Goal: Task Accomplishment & Management: Manage account settings

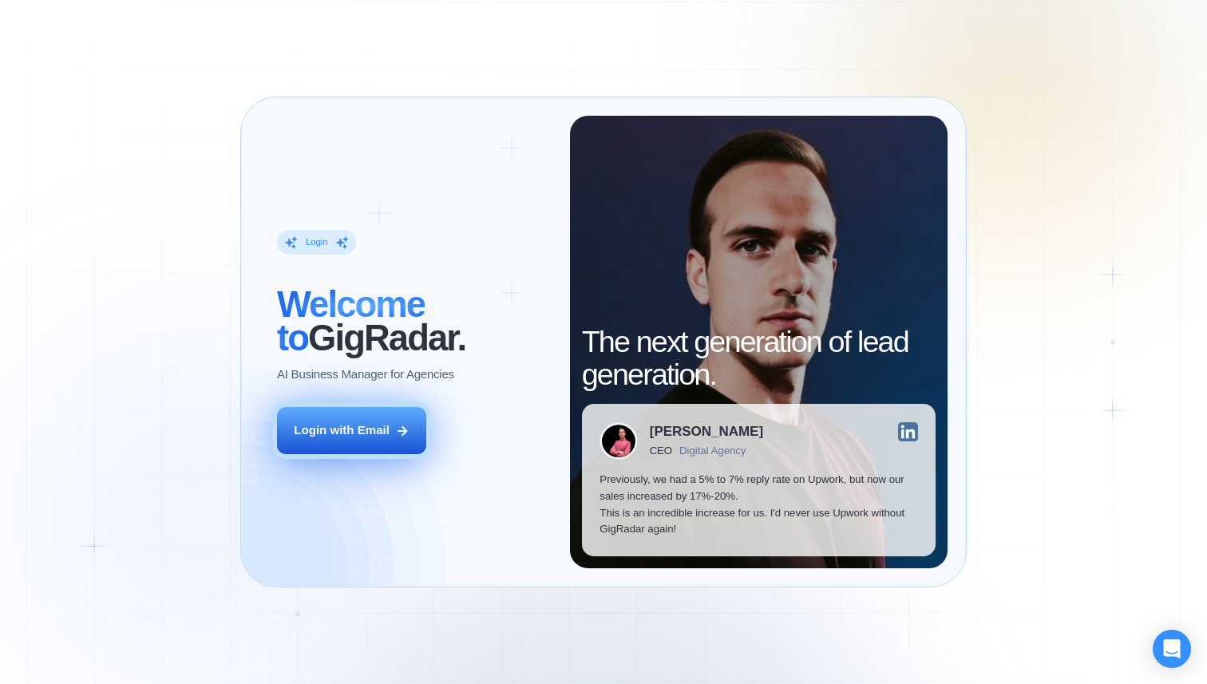
click at [401, 436] on icon at bounding box center [402, 431] width 14 height 14
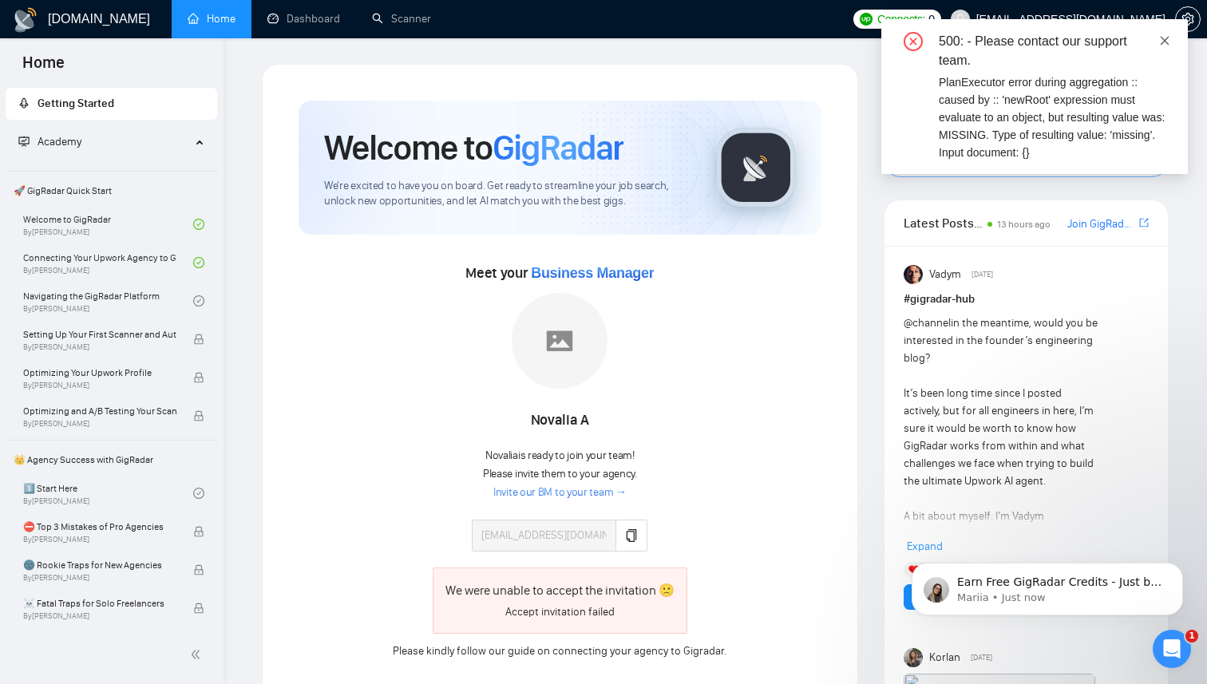
click at [1163, 40] on icon "close" at bounding box center [1164, 40] width 11 height 11
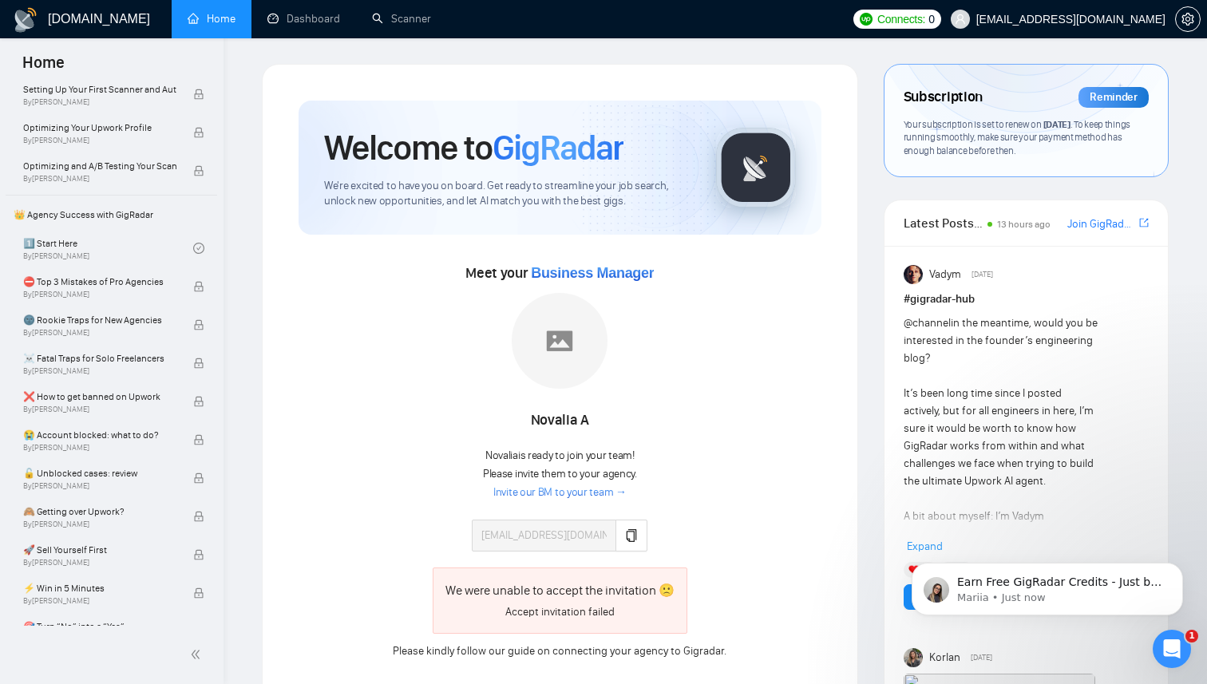
click at [1025, 105] on div "Subscription Reminder" at bounding box center [1025, 97] width 245 height 27
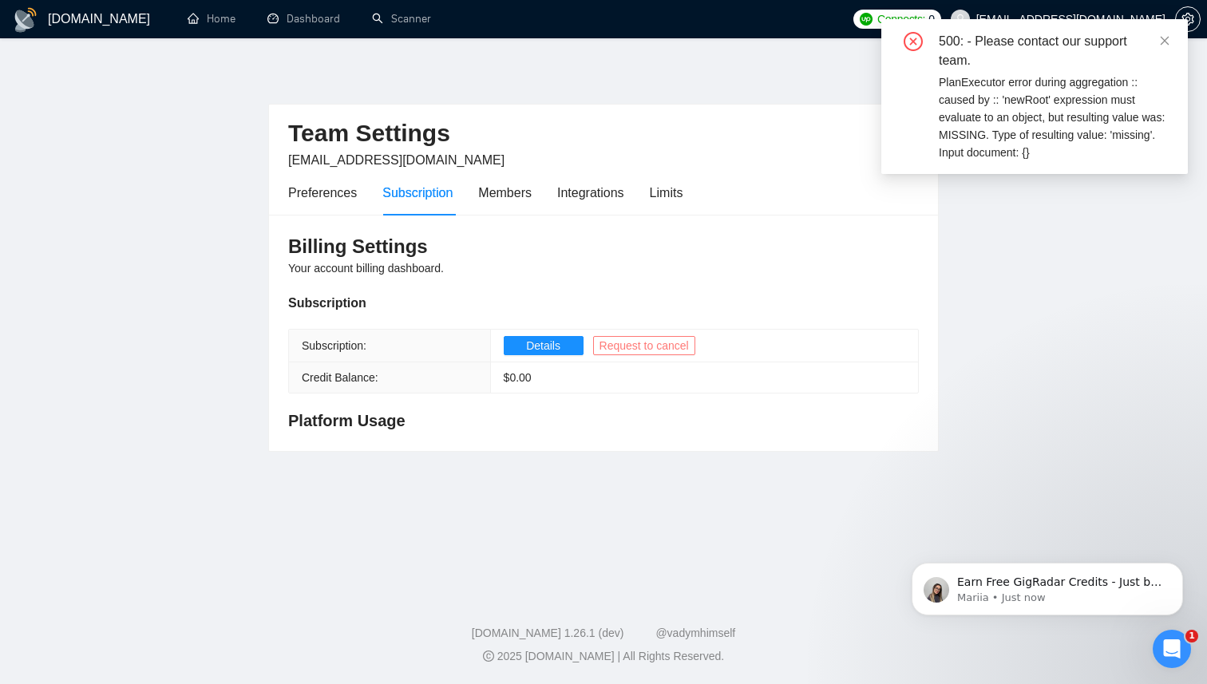
click at [662, 352] on span "Request to cancel" at bounding box center [643, 346] width 89 height 18
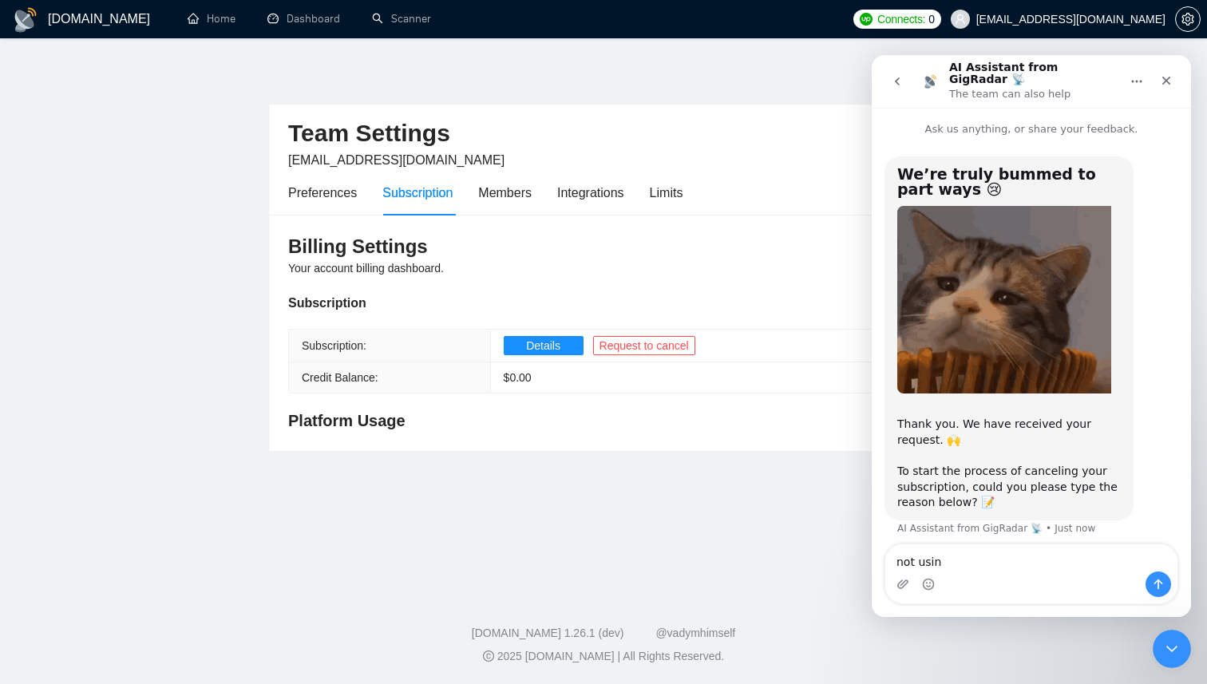
type textarea "not using"
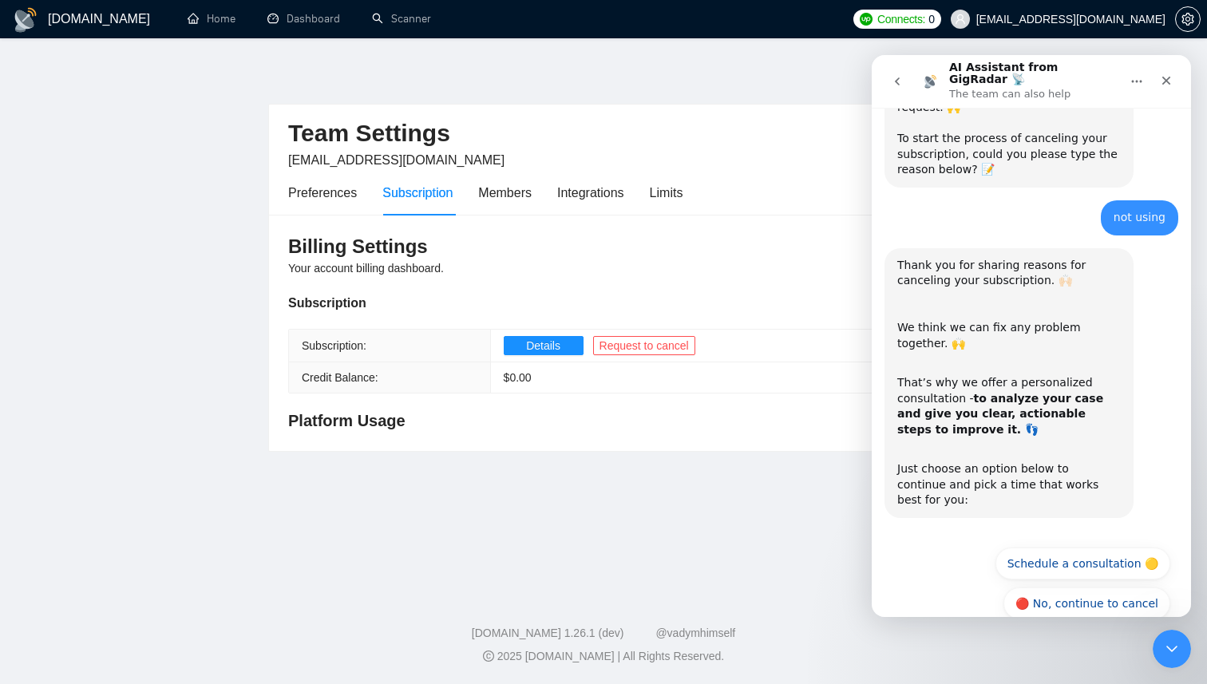
scroll to position [336, 0]
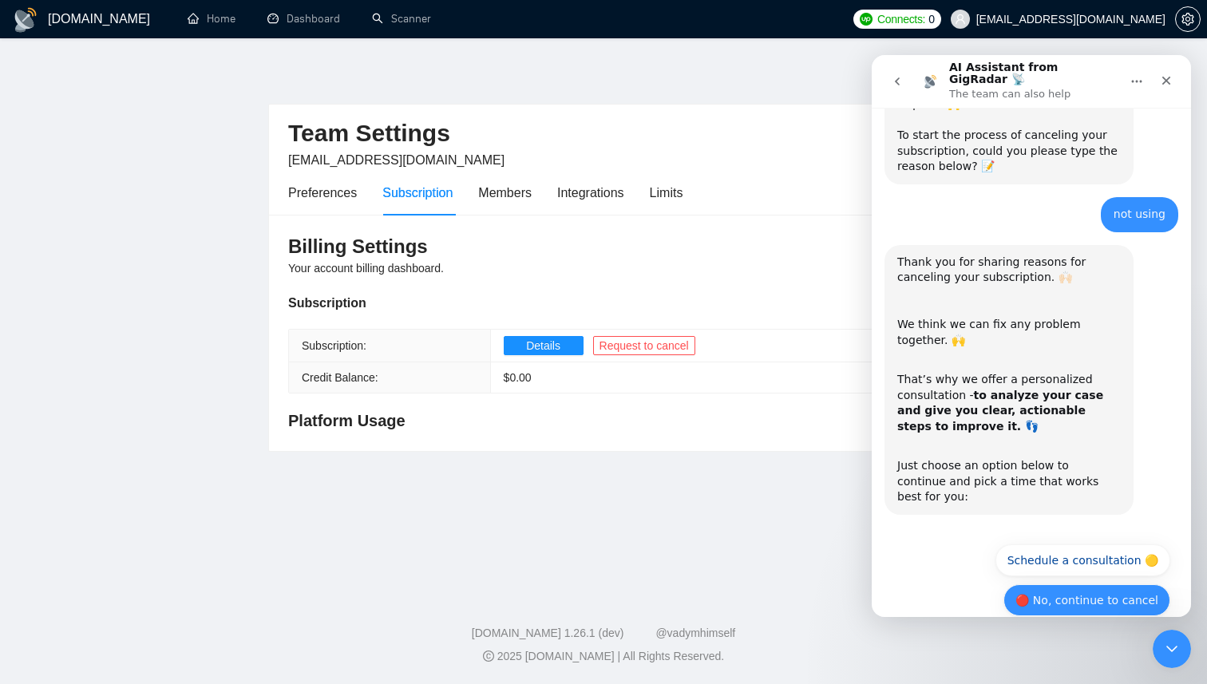
click at [1086, 584] on button "🔴 No, continue to cancel" at bounding box center [1086, 600] width 167 height 32
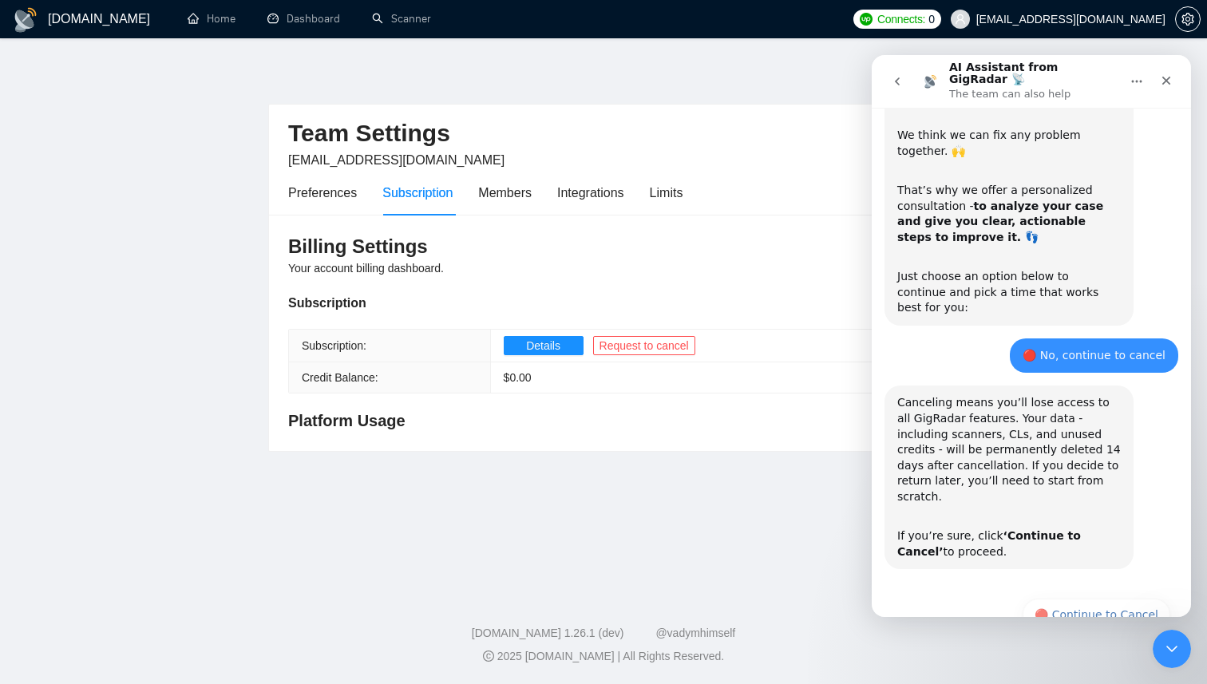
scroll to position [526, 0]
click at [1078, 598] on button "🔴 Continue to Cancel" at bounding box center [1096, 614] width 148 height 32
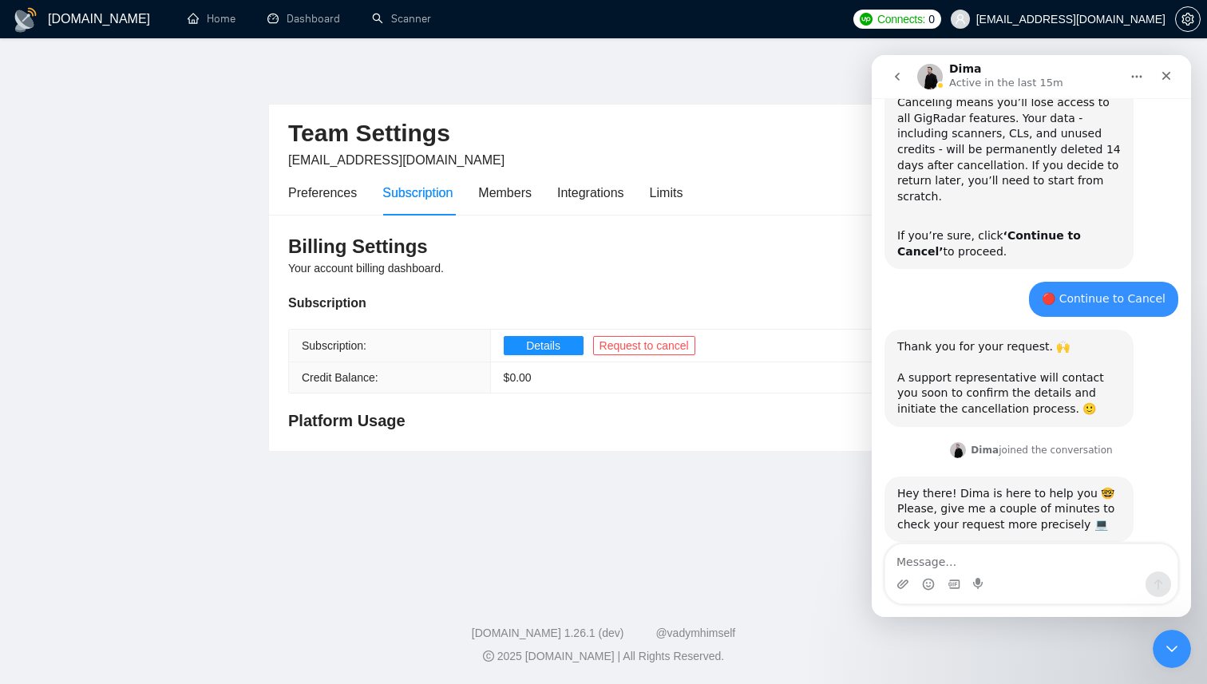
scroll to position [816, 0]
click at [759, 547] on main "Team Settings [EMAIL_ADDRESS][DOMAIN_NAME] Preferences Subscription Members Int…" at bounding box center [603, 312] width 1155 height 497
click at [549, 343] on span "Details" at bounding box center [543, 346] width 34 height 18
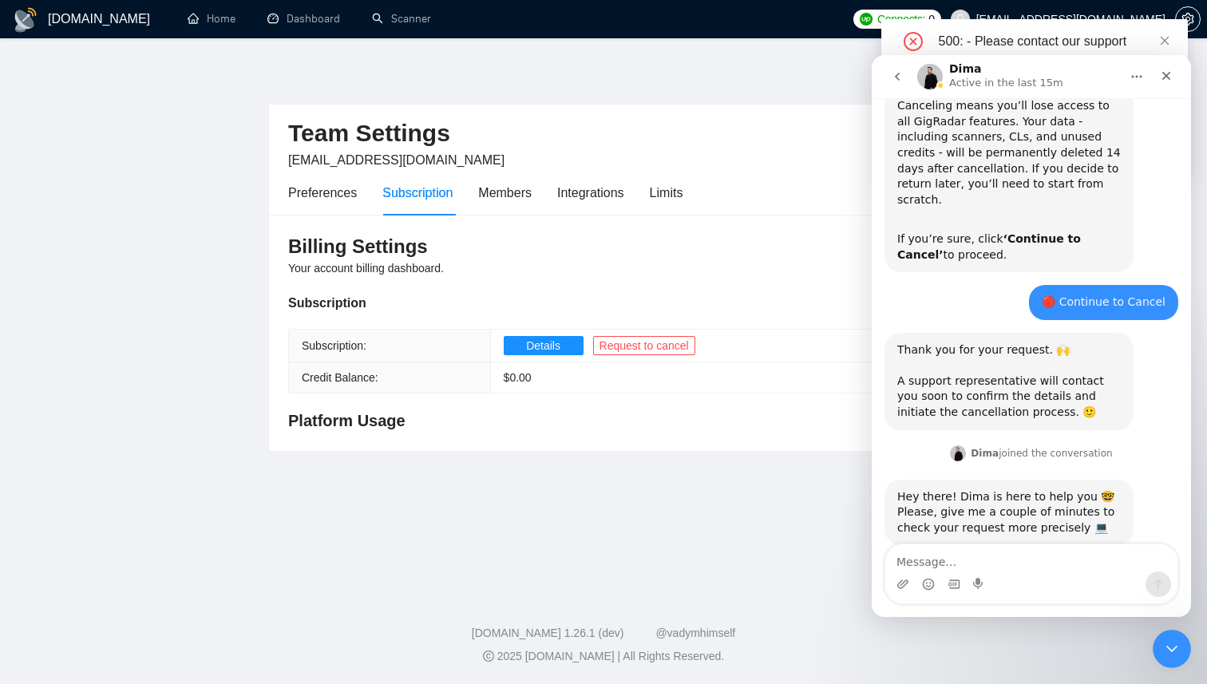
scroll to position [816, 0]
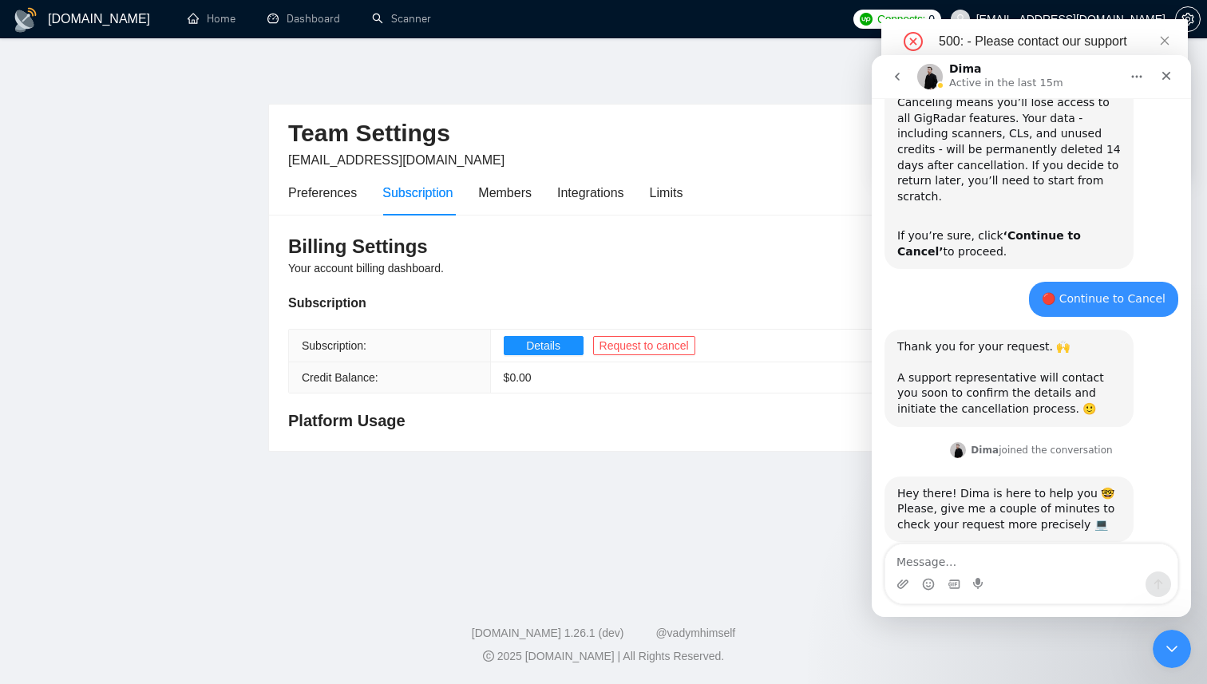
click at [1046, 543] on div "Intercom messenger" at bounding box center [1031, 573] width 294 height 61
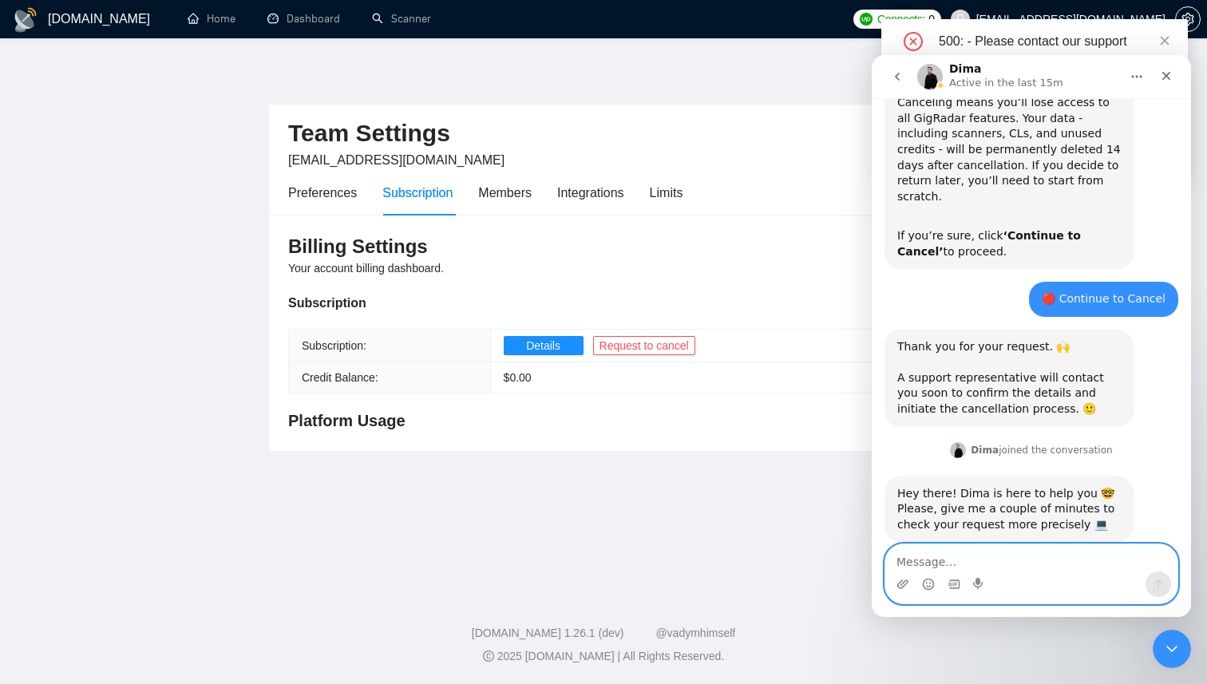
click at [1042, 553] on textarea "Message…" at bounding box center [1031, 557] width 292 height 27
type textarea "ok"
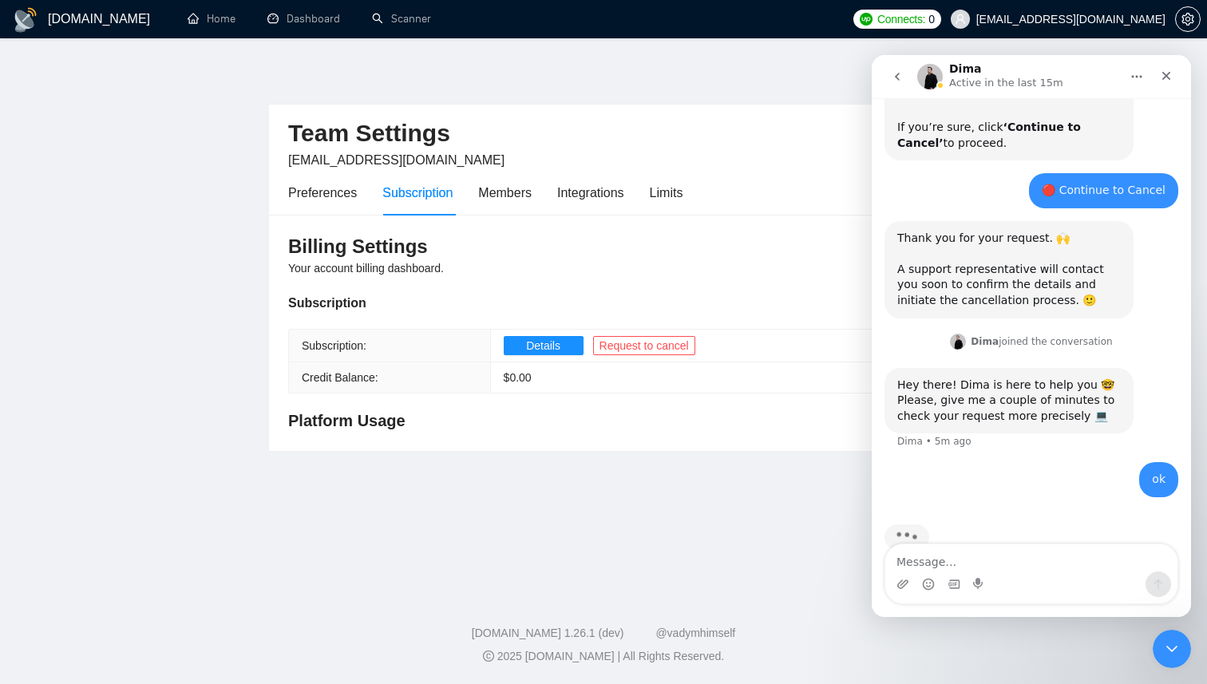
scroll to position [925, 0]
click at [667, 527] on main "Team Settings [EMAIL_ADDRESS][DOMAIN_NAME] Preferences Subscription Members Int…" at bounding box center [603, 312] width 1155 height 497
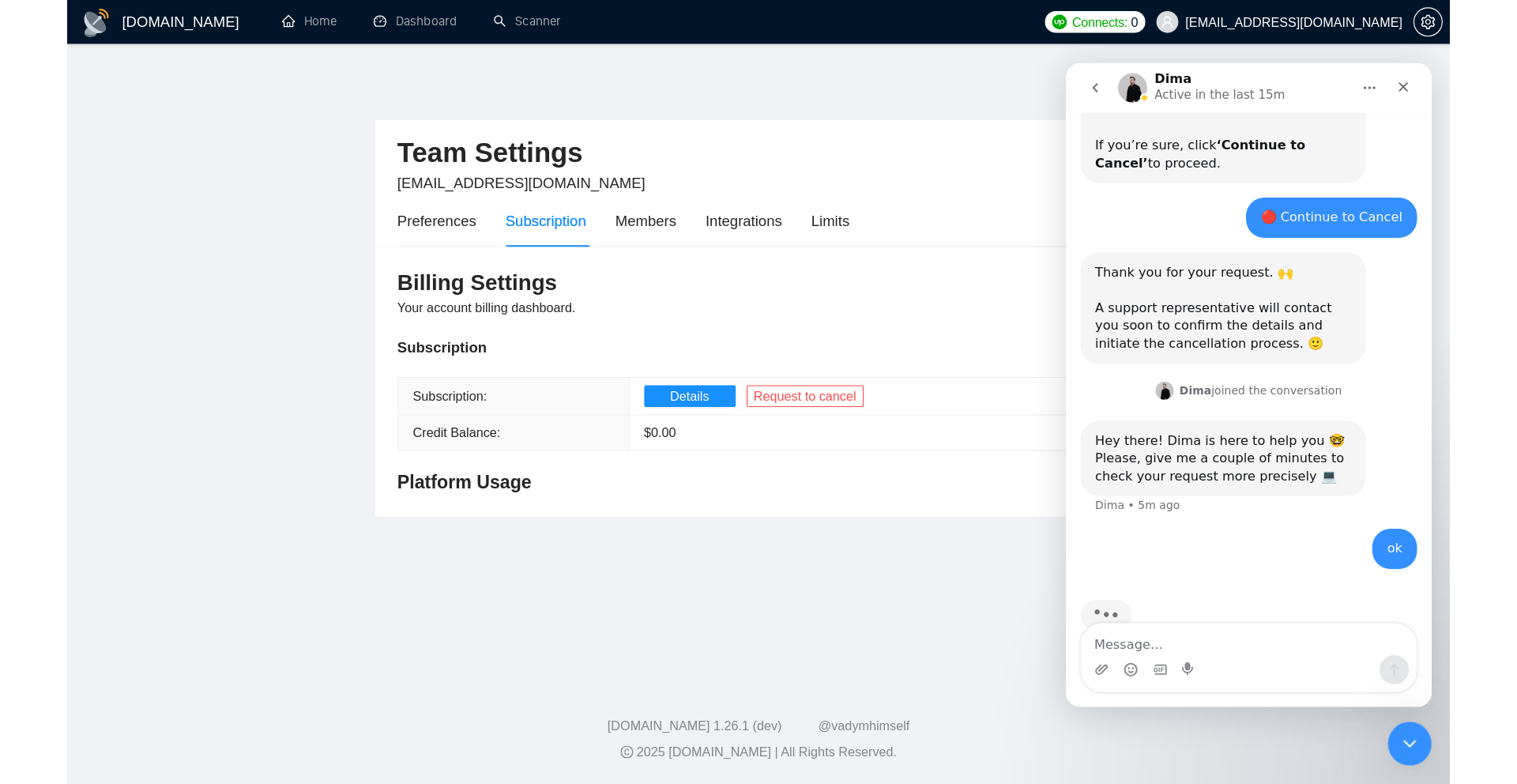
scroll to position [854, 0]
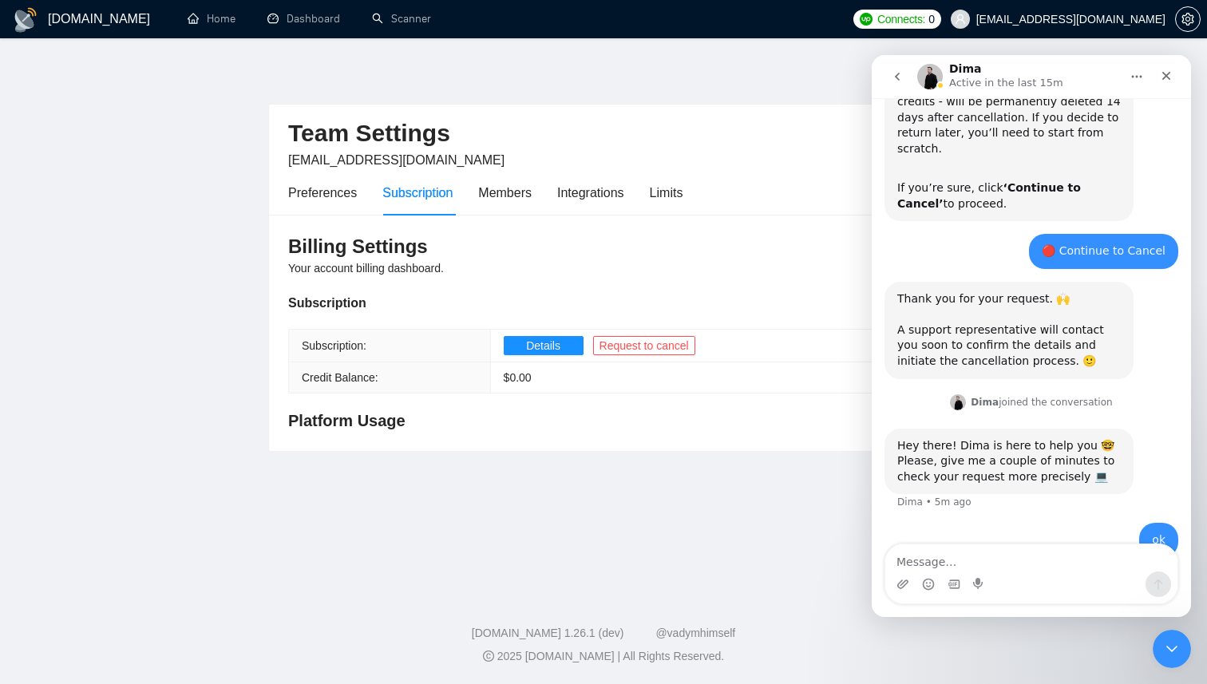
click at [667, 527] on main "Team Settings [EMAIL_ADDRESS][DOMAIN_NAME] Preferences Subscription Members Int…" at bounding box center [603, 312] width 1155 height 497
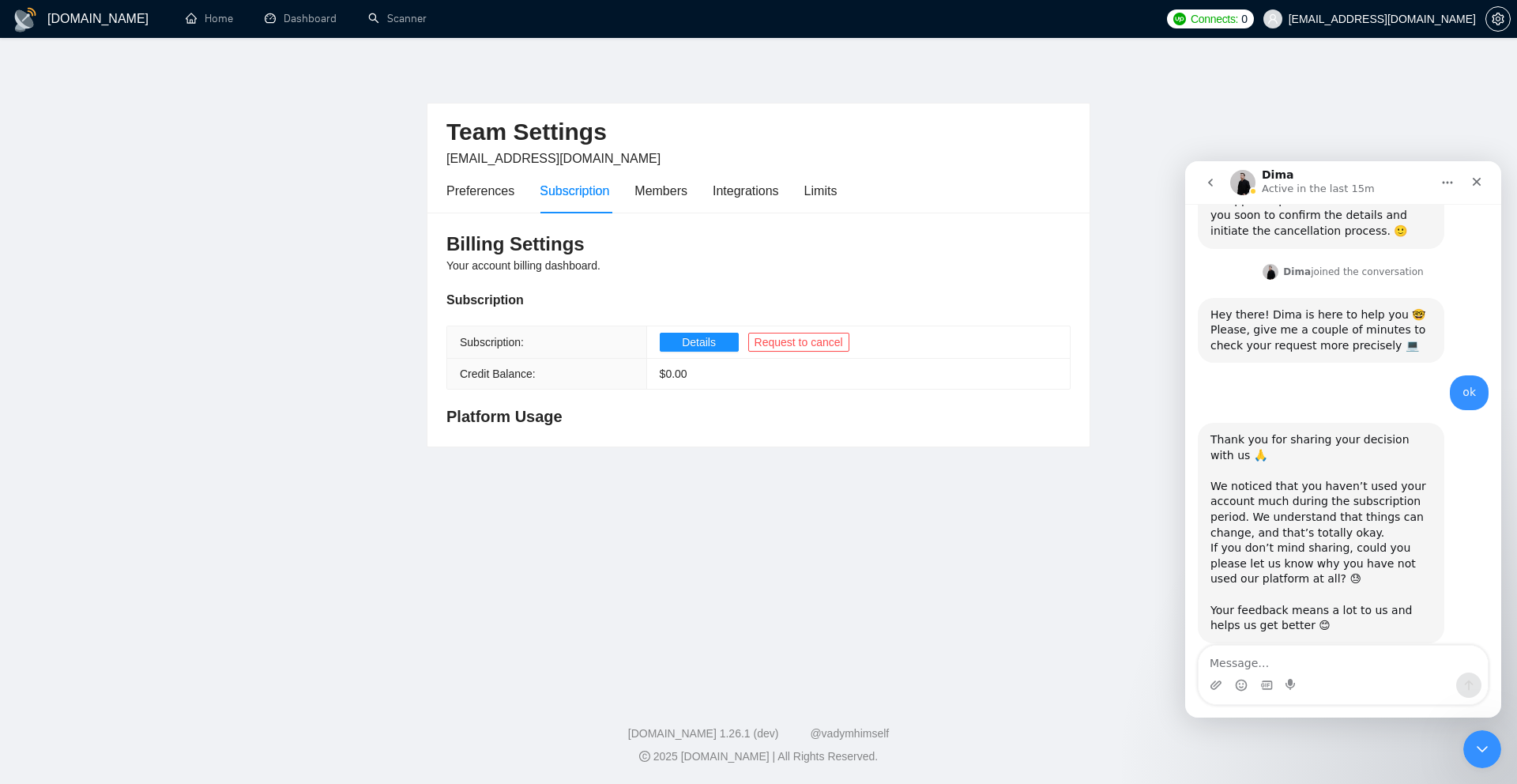
scroll to position [1088, 0]
